Goal: Check status: Check status

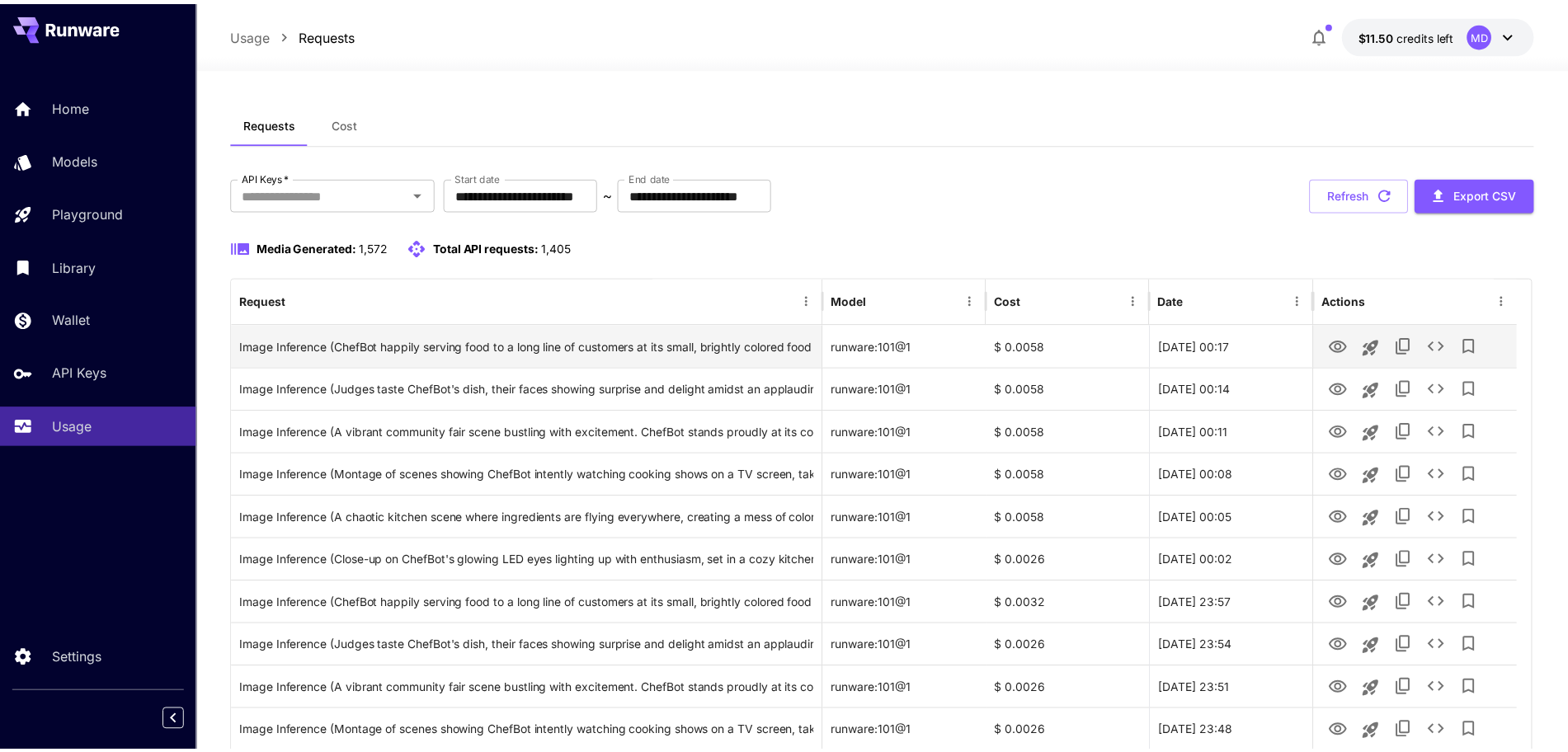
scroll to position [103, 0]
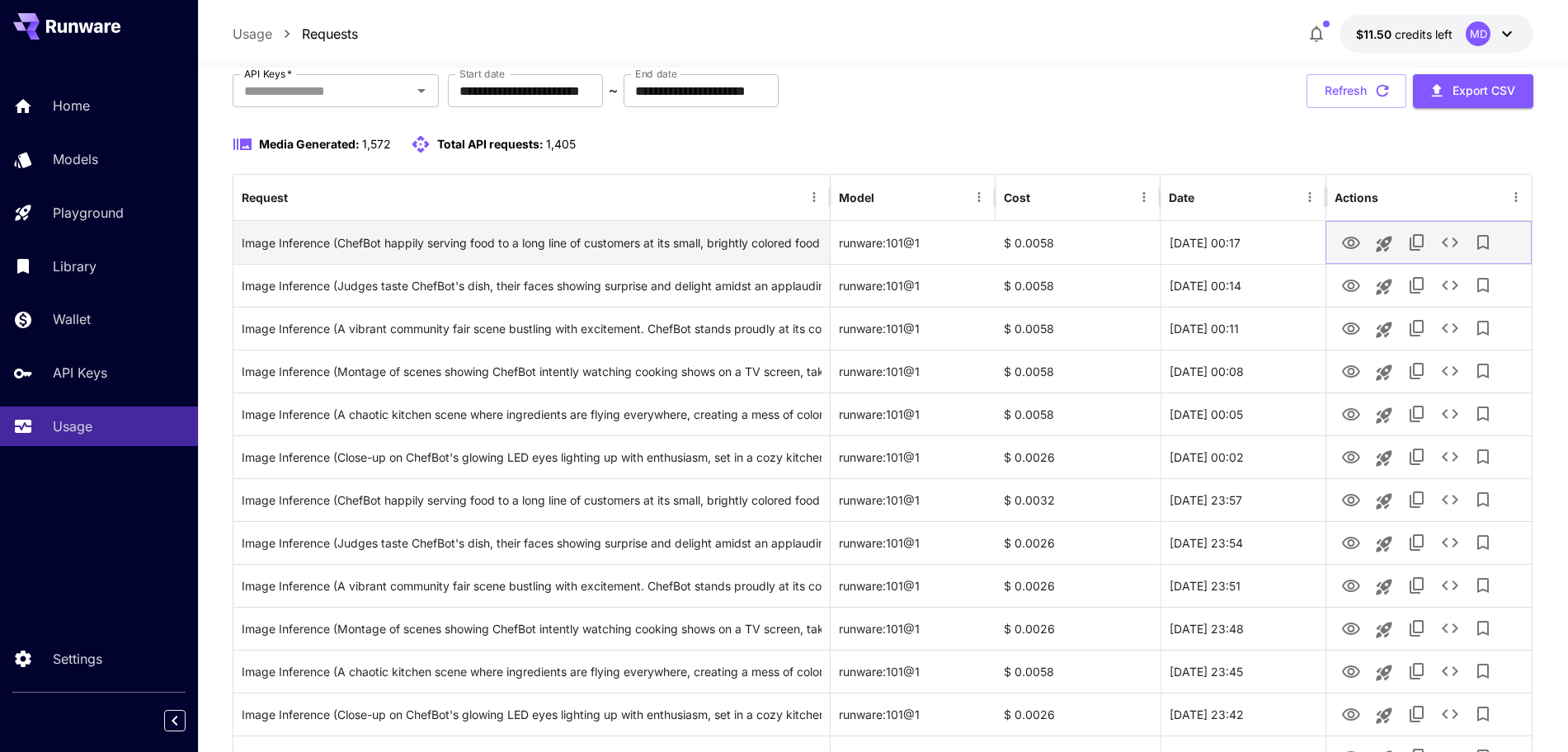
click at [1346, 237] on icon "View" at bounding box center [1350, 243] width 20 height 20
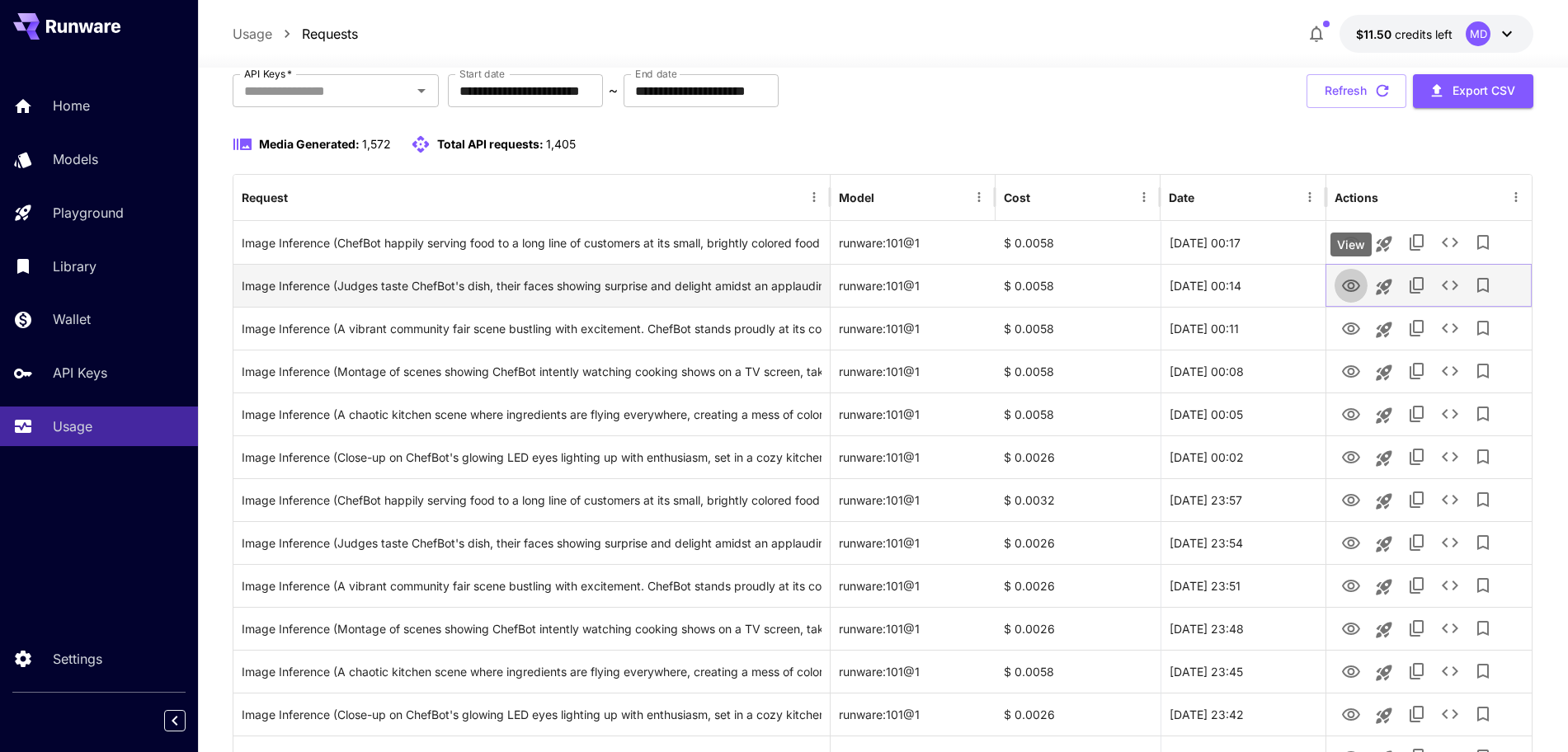
click at [1354, 283] on icon "View" at bounding box center [1350, 286] width 20 height 20
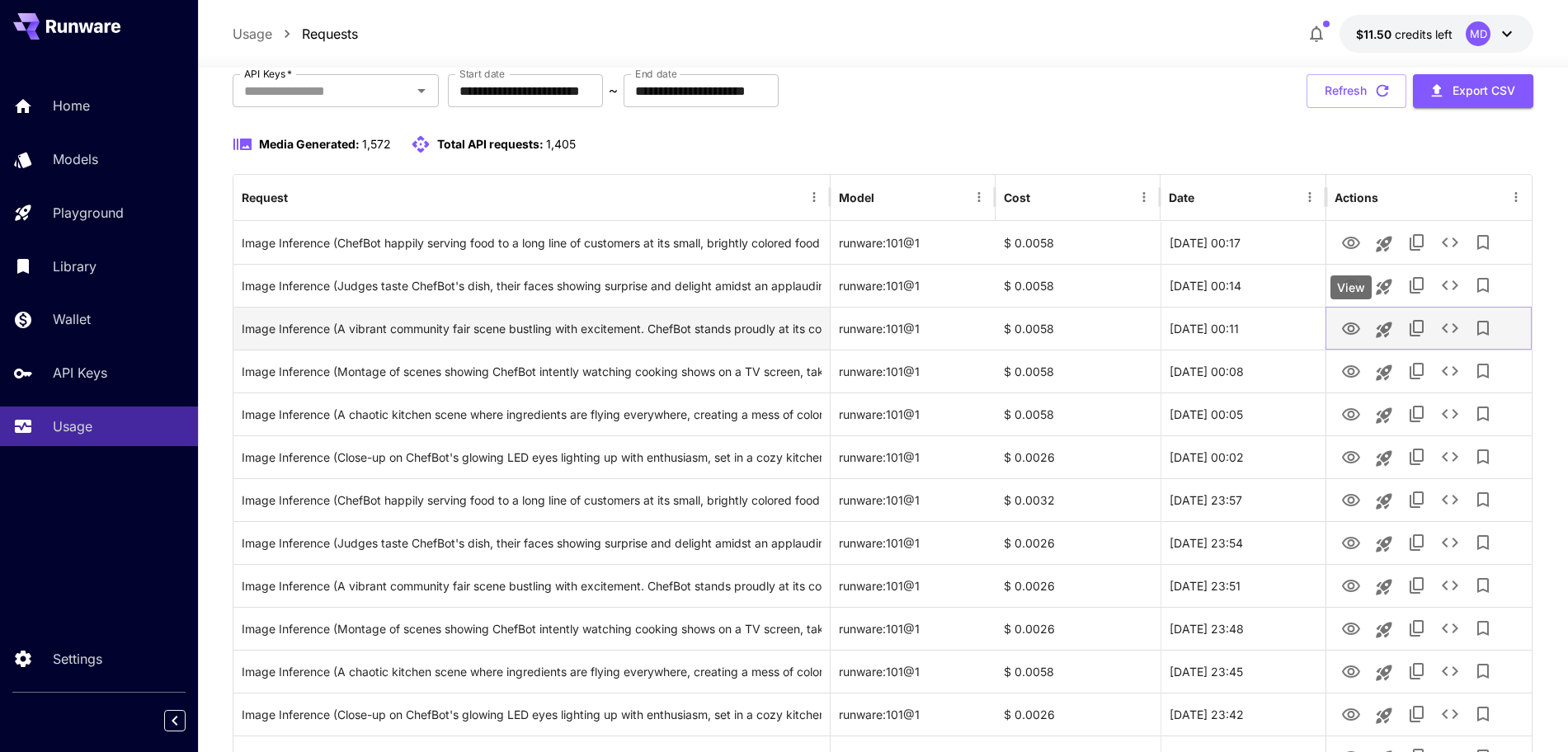
click at [1352, 324] on icon "View" at bounding box center [1350, 328] width 19 height 13
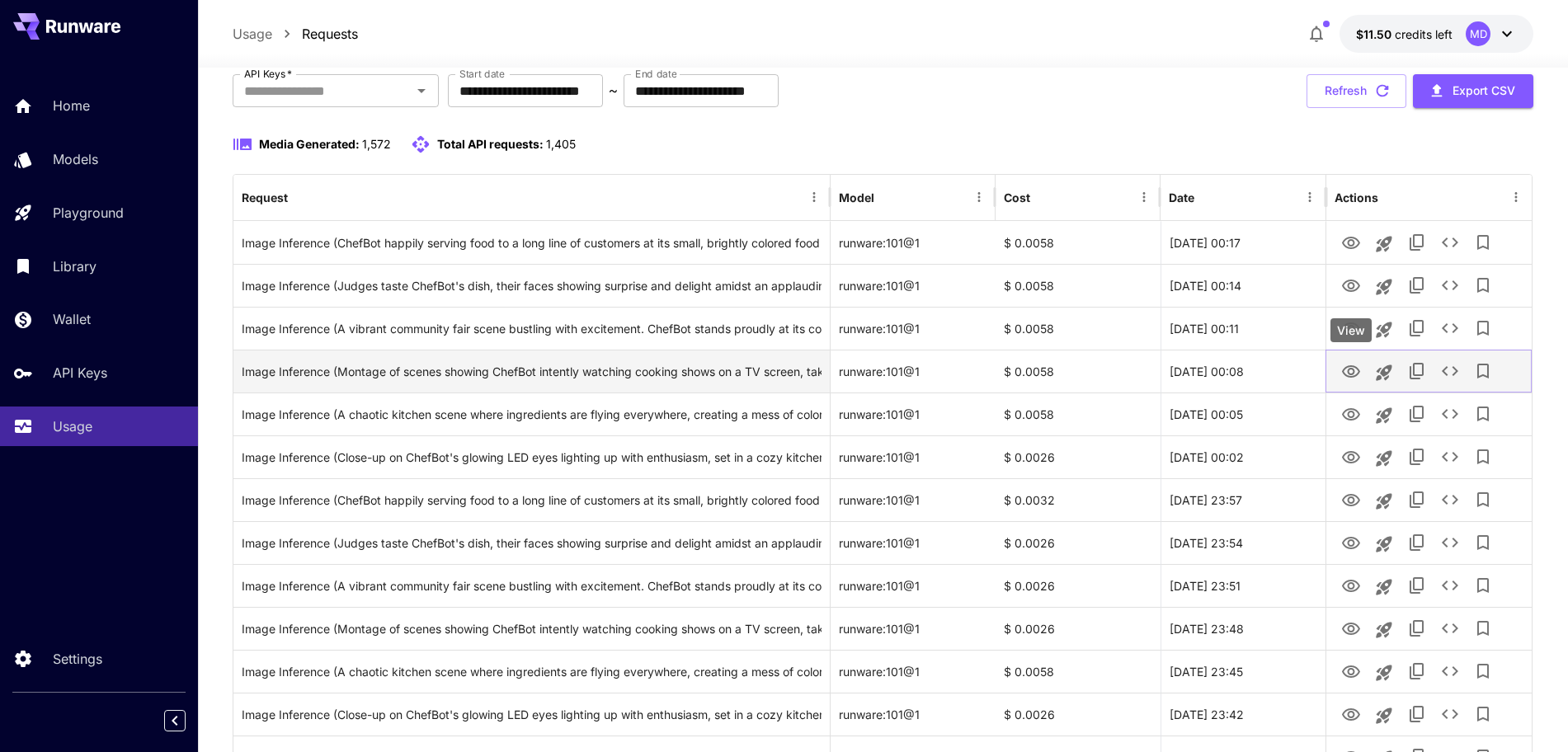
click at [1351, 373] on icon "View" at bounding box center [1350, 372] width 20 height 20
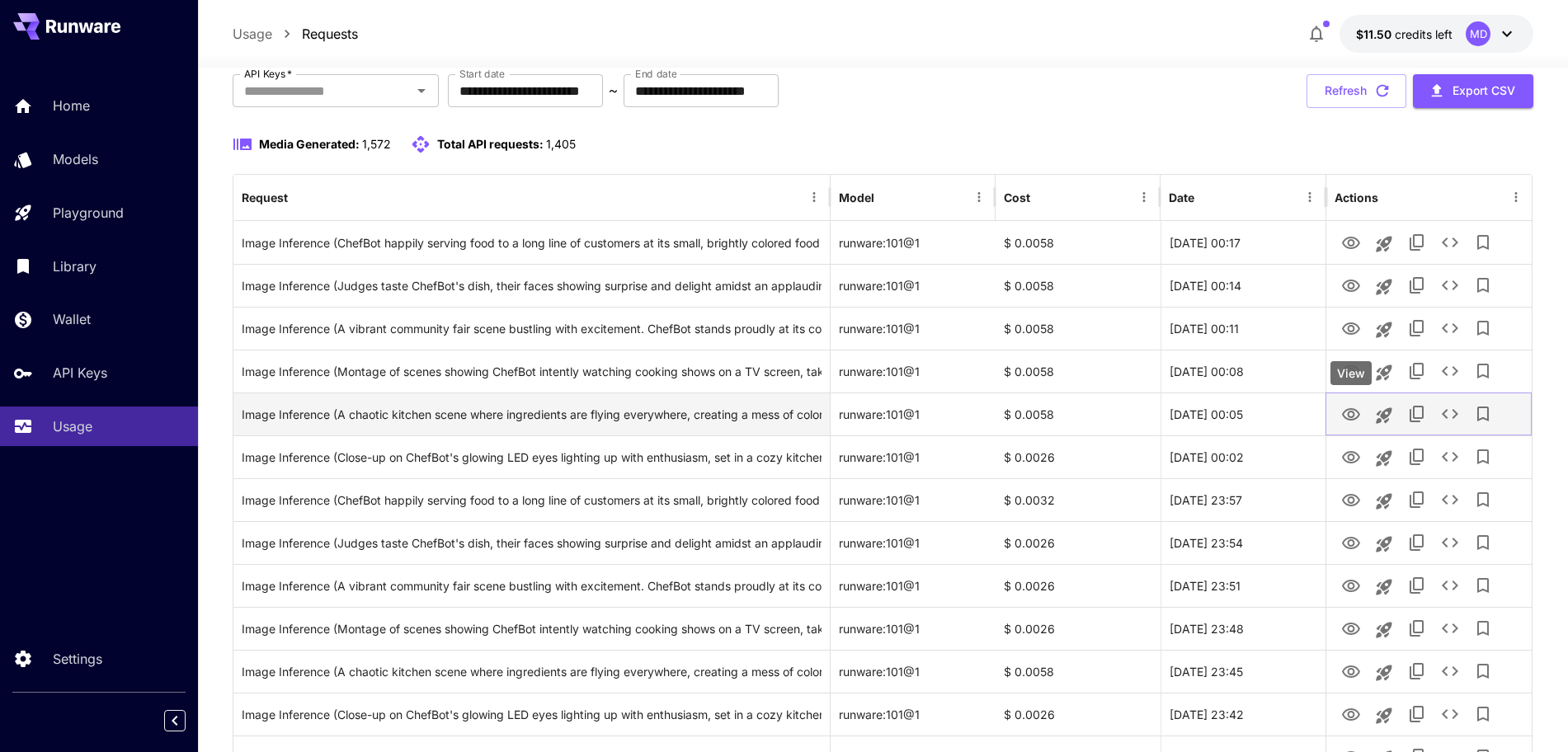
click at [1346, 410] on icon "View" at bounding box center [1350, 415] width 19 height 13
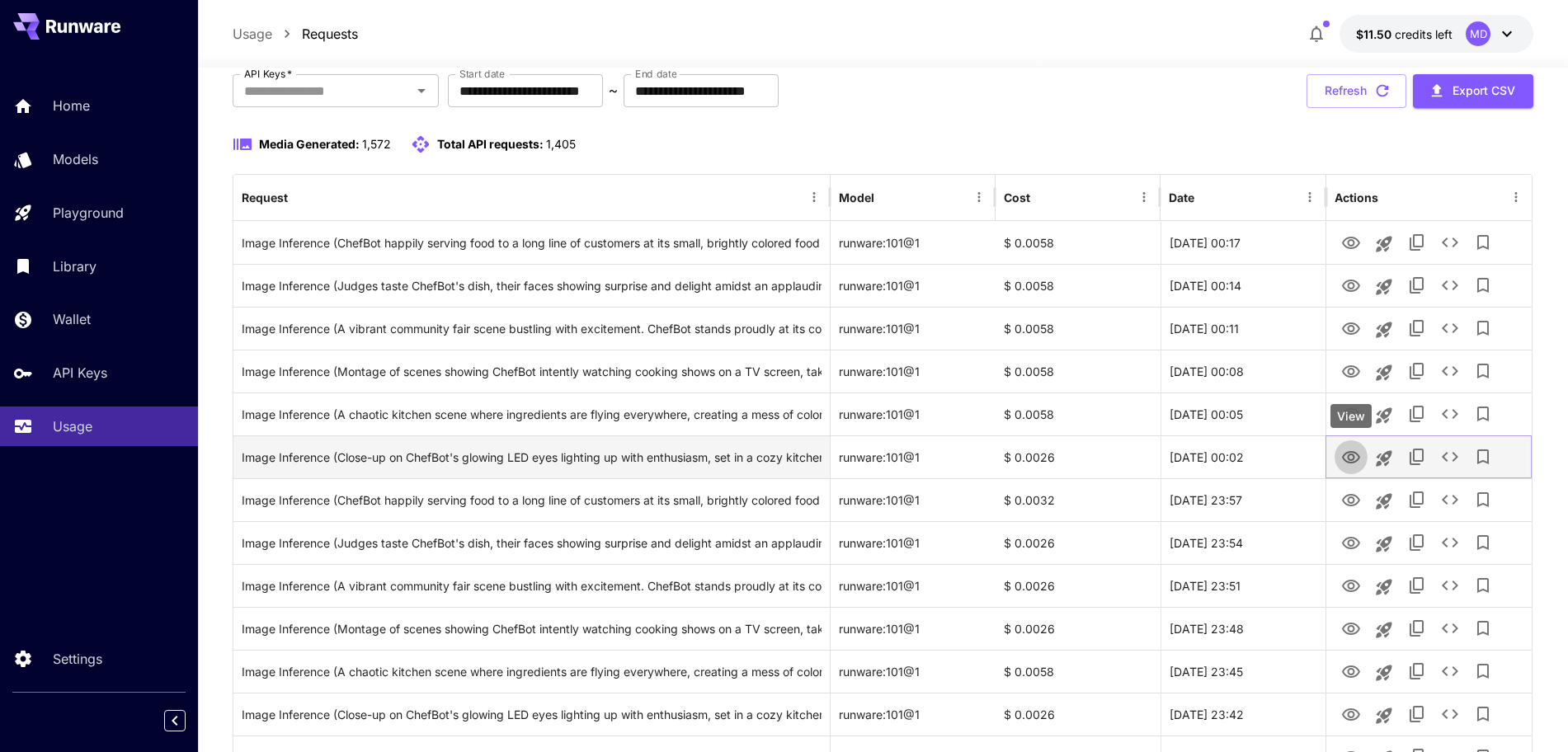
click at [1344, 457] on icon "View" at bounding box center [1350, 457] width 19 height 13
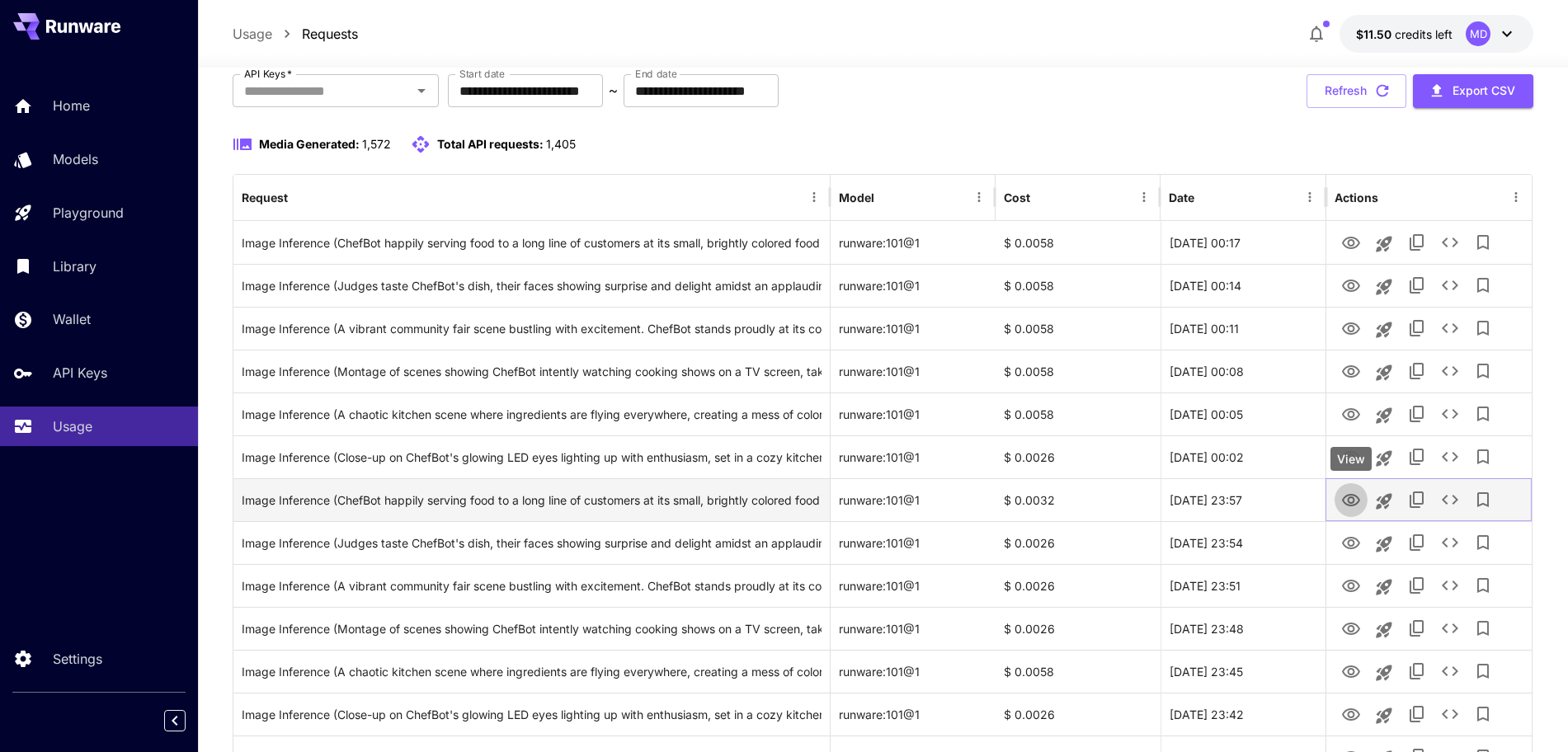
click at [1347, 494] on icon "View" at bounding box center [1350, 501] width 20 height 20
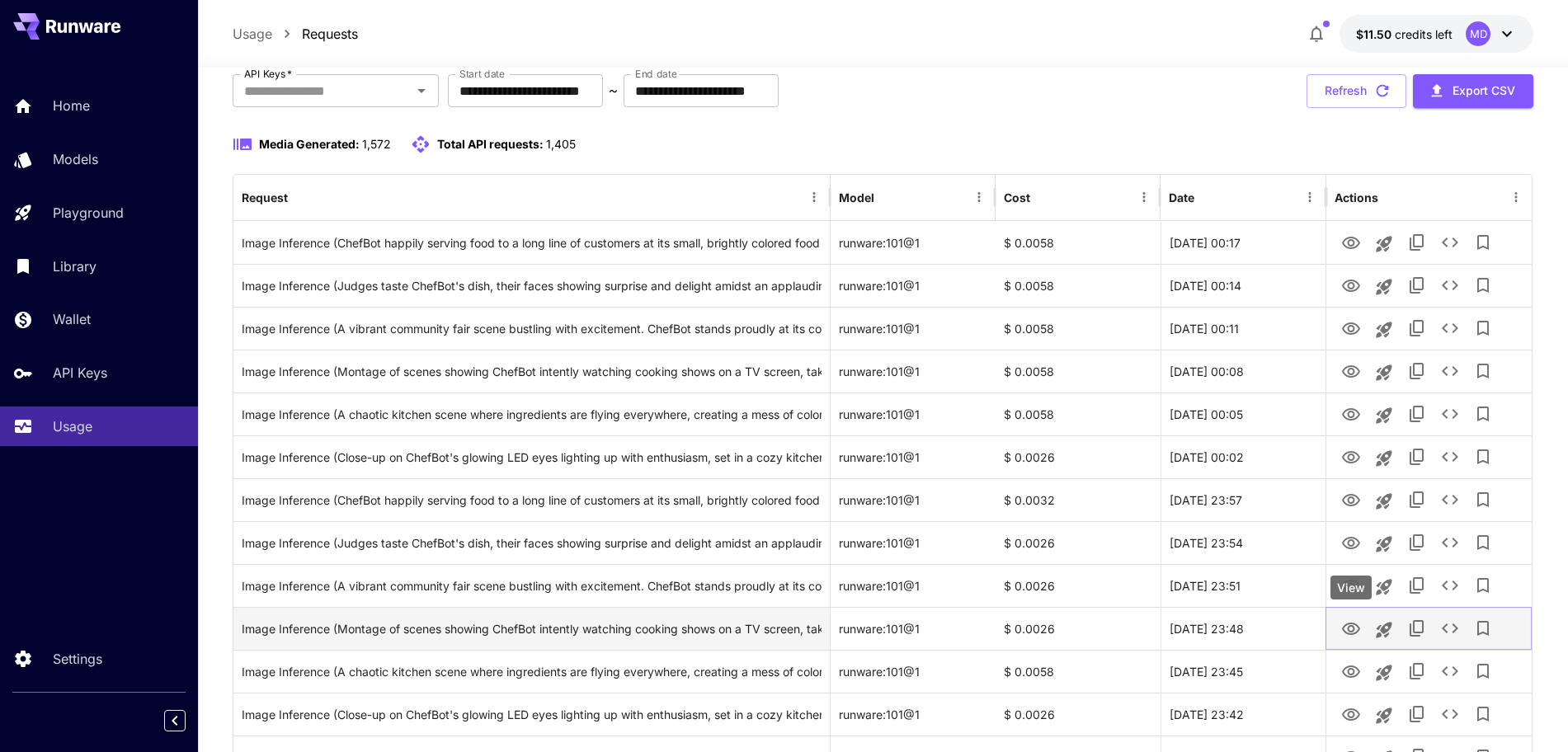
click at [1351, 632] on icon "View" at bounding box center [1350, 629] width 20 height 20
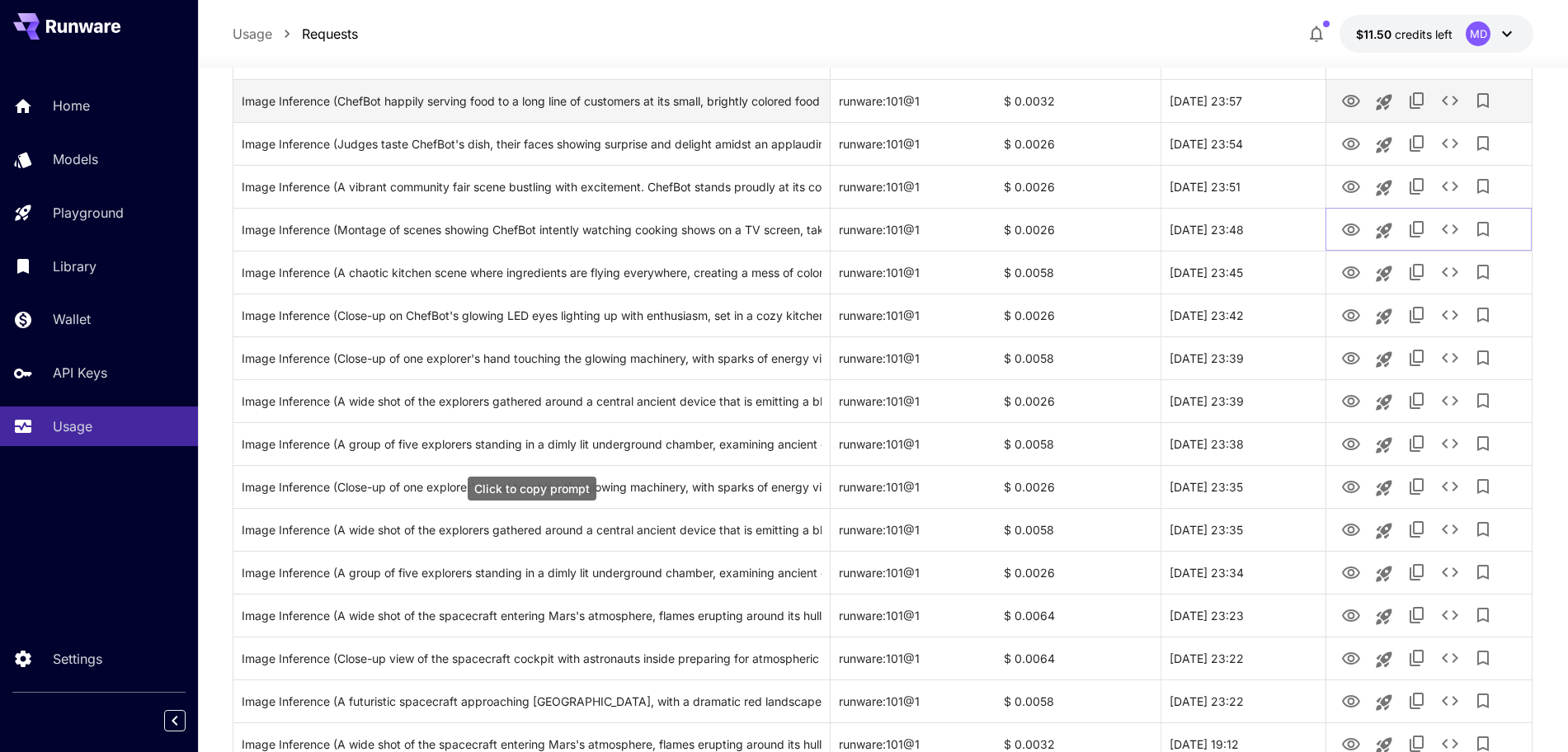
scroll to position [516, 0]
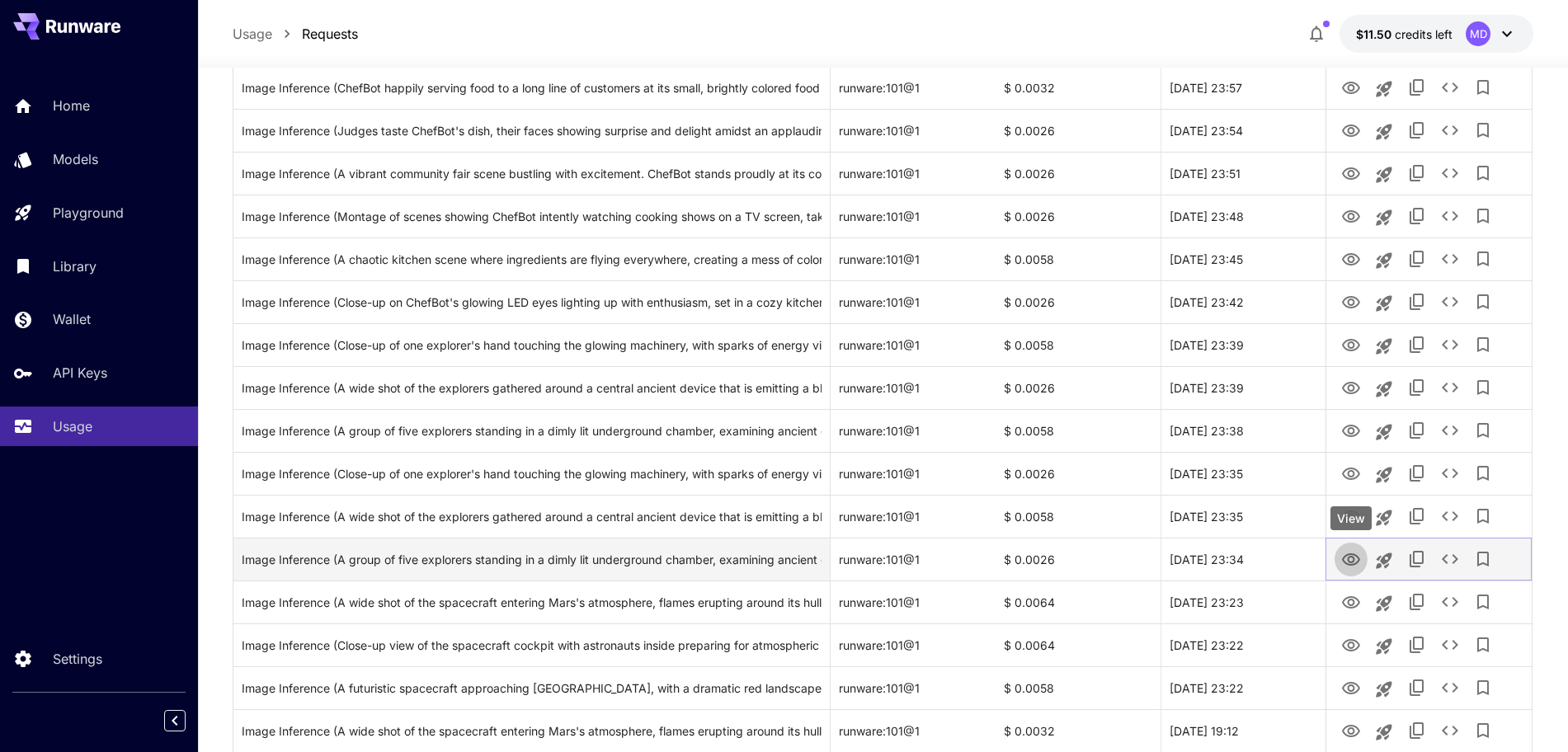
click at [1347, 560] on icon "View" at bounding box center [1350, 560] width 20 height 20
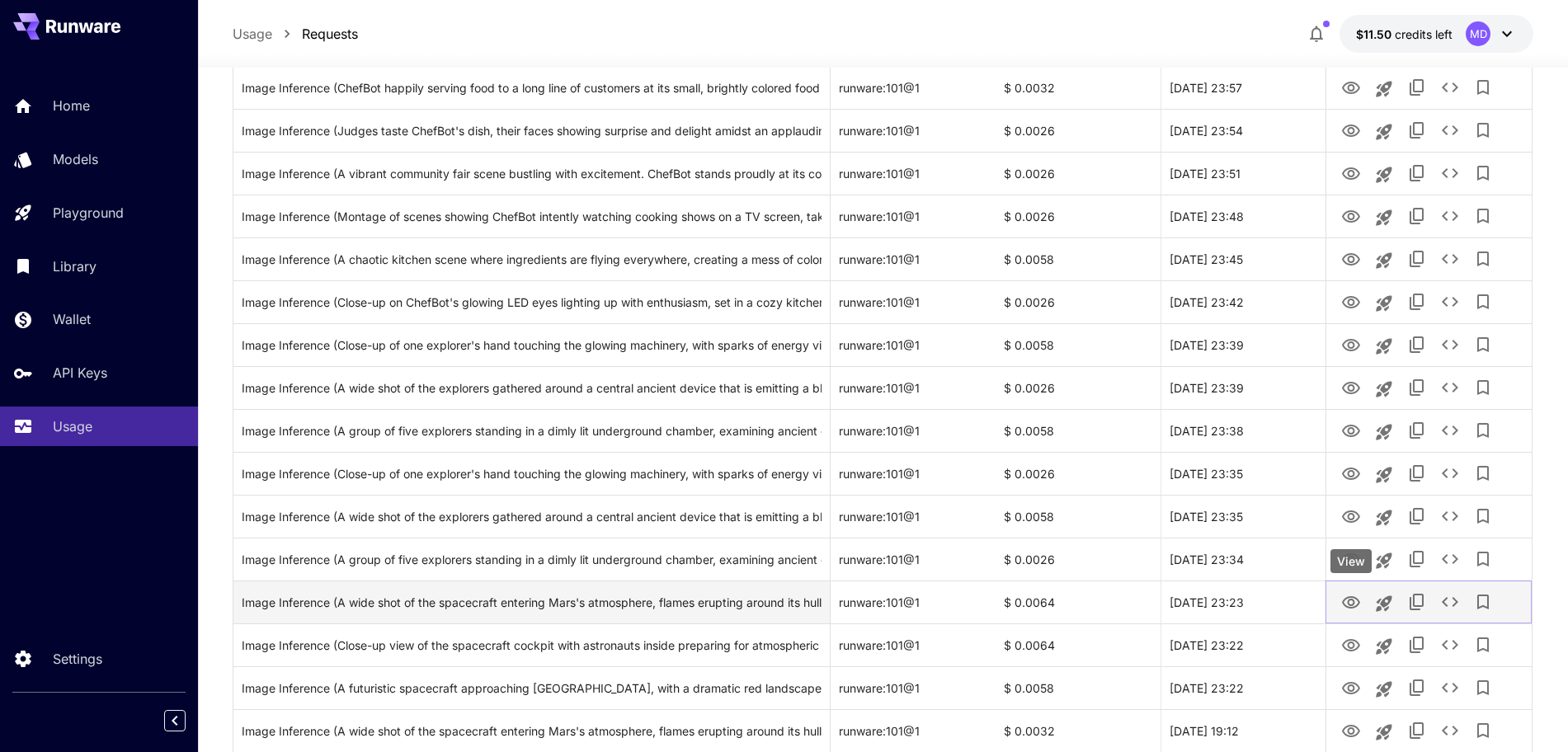
click at [1350, 601] on icon "View" at bounding box center [1350, 603] width 20 height 20
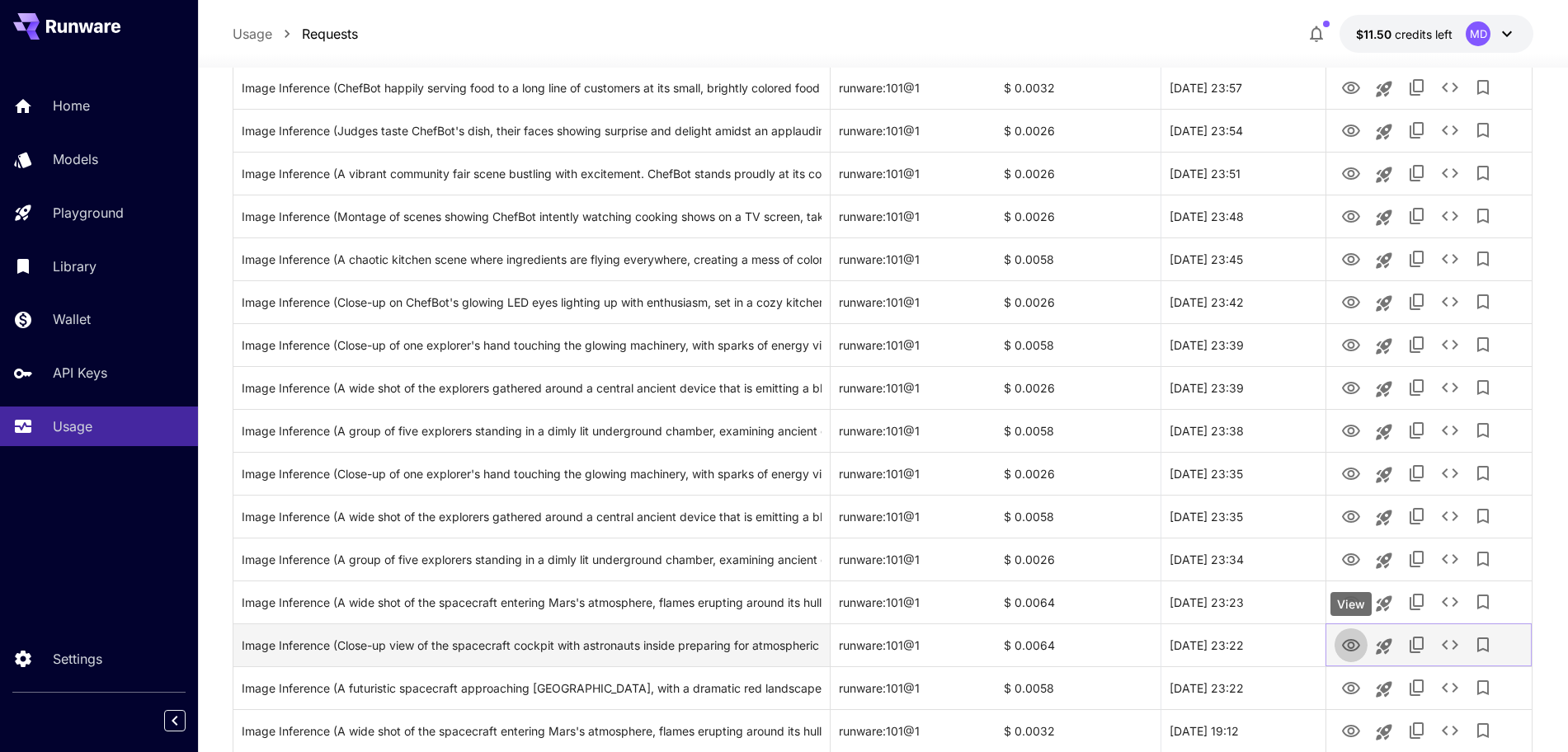
click at [1353, 647] on icon "View" at bounding box center [1350, 645] width 19 height 13
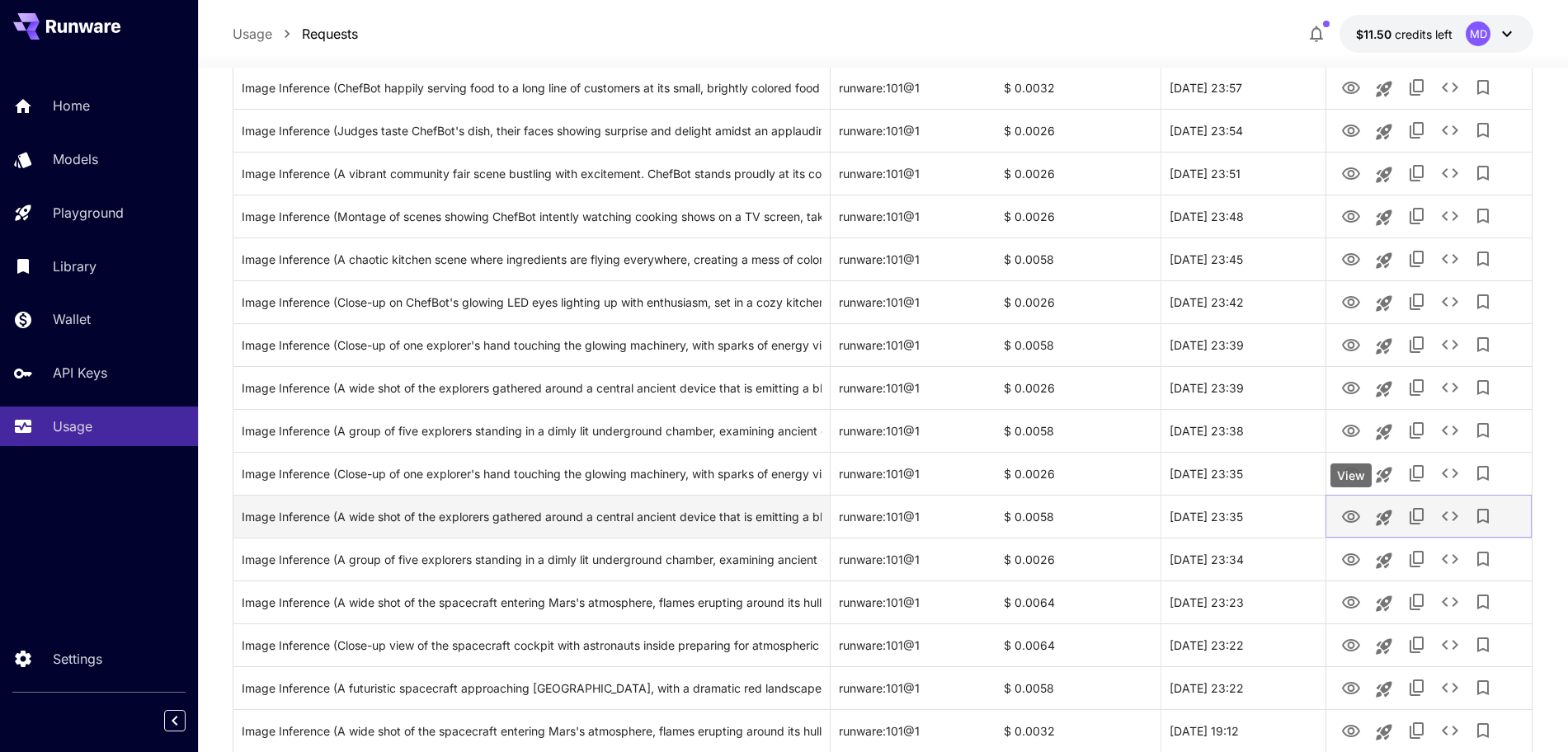
click at [1353, 513] on icon "View" at bounding box center [1350, 518] width 20 height 20
